Goal: Check status: Check status

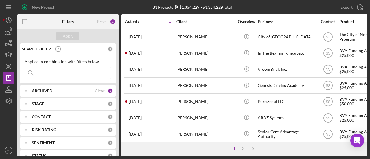
click at [59, 72] on input at bounding box center [68, 73] width 86 height 12
click at [42, 92] on b "ARCHIVED" at bounding box center [42, 91] width 20 height 5
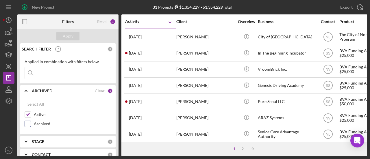
drag, startPoint x: 27, startPoint y: 122, endPoint x: 27, endPoint y: 118, distance: 4.3
click at [27, 122] on input "Archived" at bounding box center [28, 124] width 6 height 6
checkbox input "true"
click at [28, 111] on div at bounding box center [28, 114] width 6 height 6
click at [57, 75] on input at bounding box center [68, 73] width 86 height 12
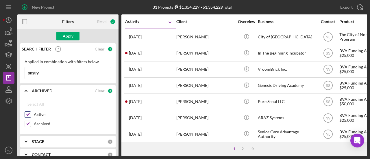
type input "pastry"
click at [28, 113] on input "Active" at bounding box center [28, 115] width 6 height 6
checkbox input "false"
click at [74, 34] on button "Apply" at bounding box center [67, 36] width 23 height 9
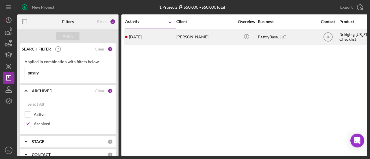
click at [195, 38] on div "[PERSON_NAME]" at bounding box center [205, 36] width 58 height 15
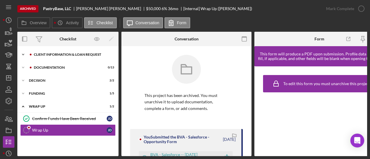
click at [50, 53] on div "Client Information & Loan Request" at bounding box center [72, 54] width 77 height 3
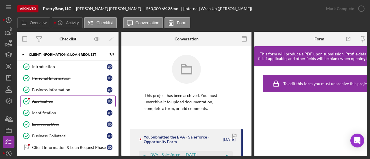
drag, startPoint x: 47, startPoint y: 100, endPoint x: 51, endPoint y: 100, distance: 3.8
click at [47, 100] on div "Application" at bounding box center [69, 101] width 74 height 5
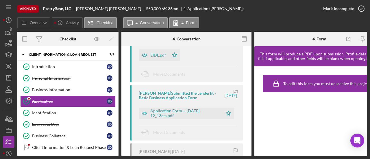
scroll to position [202, 0]
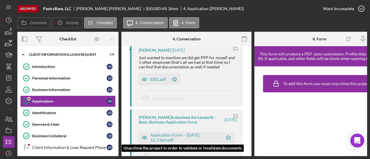
click at [169, 143] on div "Application Form -- [DATE] 12_13am.pdf" at bounding box center [181, 138] width 84 height 12
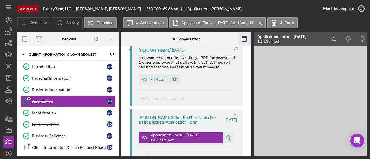
click at [246, 40] on icon "button" at bounding box center [244, 39] width 13 height 13
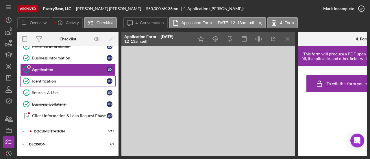
scroll to position [58, 0]
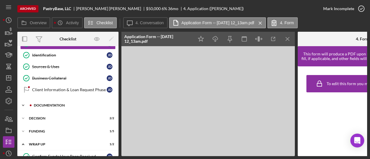
click at [44, 100] on div "Icon/Expander Documentation 0 / 13" at bounding box center [67, 106] width 101 height 12
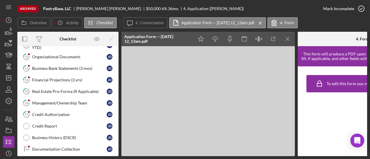
scroll to position [173, 0]
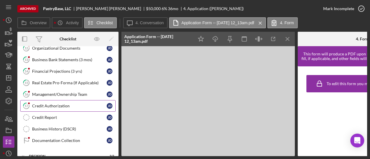
click at [47, 104] on div "Credit Authorization" at bounding box center [69, 106] width 74 height 5
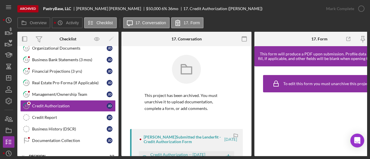
scroll to position [87, 0]
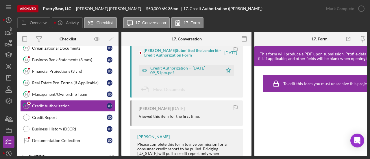
click at [185, 72] on div "Credit Authorization -- [DATE] 09_51pm.pdf" at bounding box center [184, 70] width 69 height 9
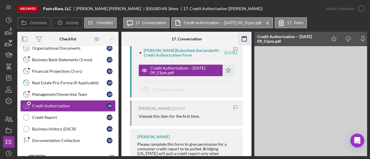
click at [245, 42] on icon "button" at bounding box center [244, 39] width 13 height 13
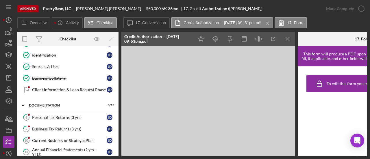
scroll to position [0, 0]
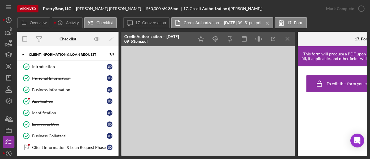
drag, startPoint x: 47, startPoint y: 103, endPoint x: 160, endPoint y: 111, distance: 113.7
click at [47, 103] on link "Application Application [PERSON_NAME]" at bounding box center [67, 102] width 95 height 12
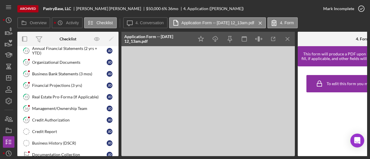
scroll to position [202, 0]
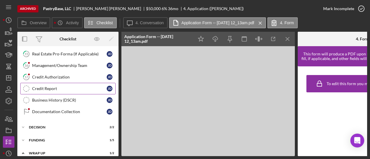
click at [60, 83] on link "Credit Report Credit Report [PERSON_NAME]" at bounding box center [67, 89] width 95 height 12
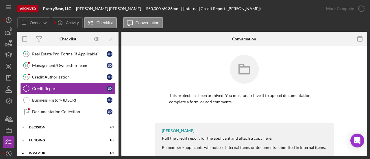
scroll to position [12, 0]
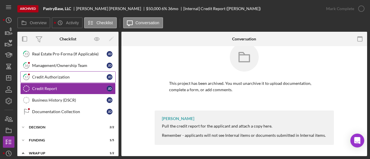
click at [40, 75] on div "Credit Authorization" at bounding box center [69, 77] width 74 height 5
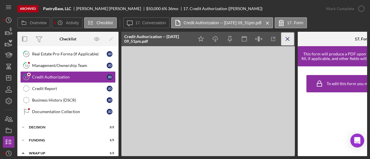
click at [286, 38] on line "button" at bounding box center [287, 38] width 3 height 3
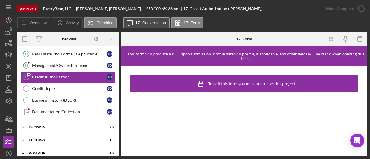
click at [146, 25] on button "Icon/Message 17. Conversation" at bounding box center [146, 22] width 47 height 11
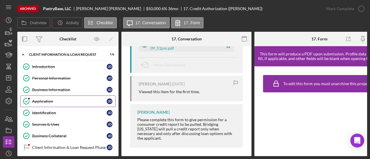
drag, startPoint x: 52, startPoint y: 98, endPoint x: 77, endPoint y: 100, distance: 24.3
click at [52, 98] on link "Application Application [PERSON_NAME]" at bounding box center [67, 102] width 95 height 12
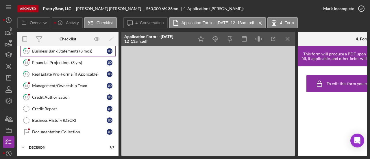
scroll to position [202, 0]
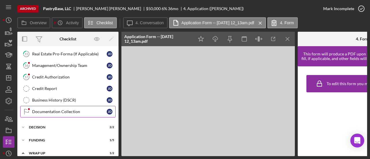
click at [74, 110] on link "Documentation Collection Documentation Collection [PERSON_NAME]" at bounding box center [67, 112] width 95 height 12
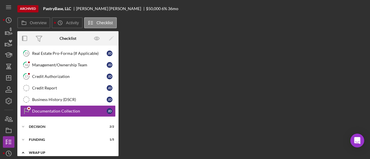
scroll to position [229, 0]
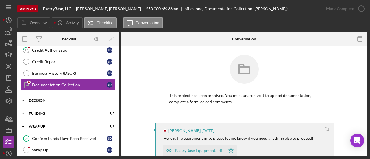
click at [51, 95] on div "Icon/Expander Decision 2 / 2" at bounding box center [67, 101] width 101 height 12
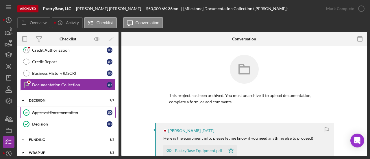
click at [58, 113] on link "Approval Documentation Approval Documentation [PERSON_NAME]" at bounding box center [67, 113] width 95 height 12
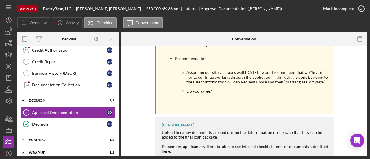
scroll to position [329, 0]
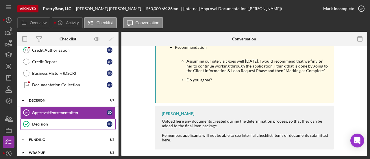
click at [53, 122] on div "Decision" at bounding box center [69, 124] width 74 height 5
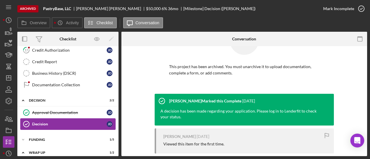
scroll to position [70, 0]
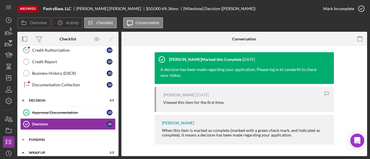
click at [61, 138] on div "Funding" at bounding box center [70, 139] width 82 height 3
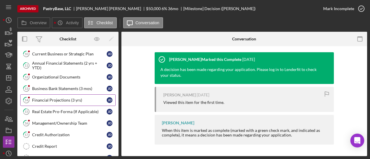
scroll to position [142, 0]
